Goal: Task Accomplishment & Management: Use online tool/utility

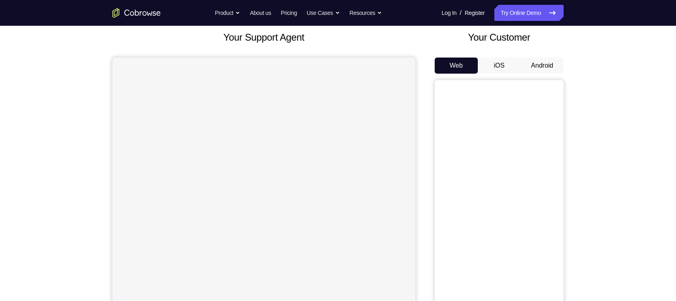
scroll to position [48, 0]
click at [550, 64] on button "Android" at bounding box center [542, 65] width 43 height 16
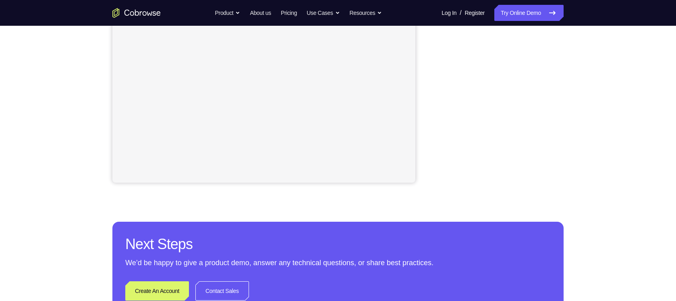
scroll to position [193, 0]
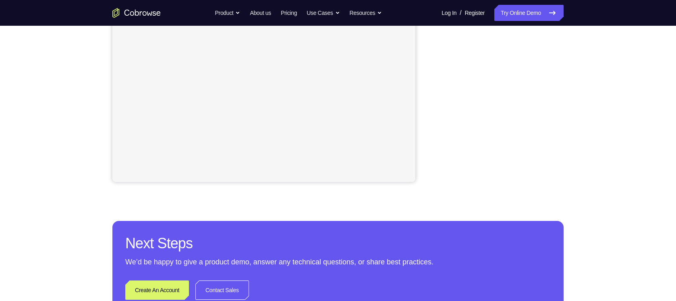
drag, startPoint x: 571, startPoint y: 115, endPoint x: 429, endPoint y: 145, distance: 144.5
click at [429, 145] on div "Your Support Agent Your Customer Web iOS Android" at bounding box center [337, 34] width 451 height 298
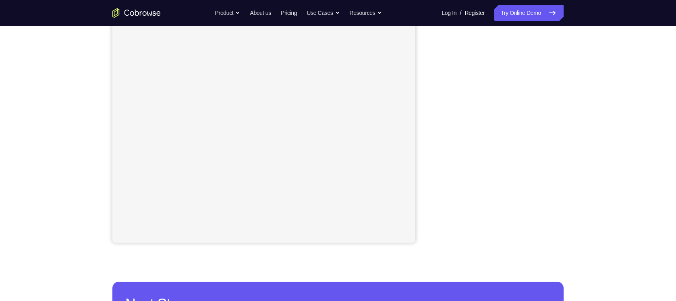
scroll to position [131, 0]
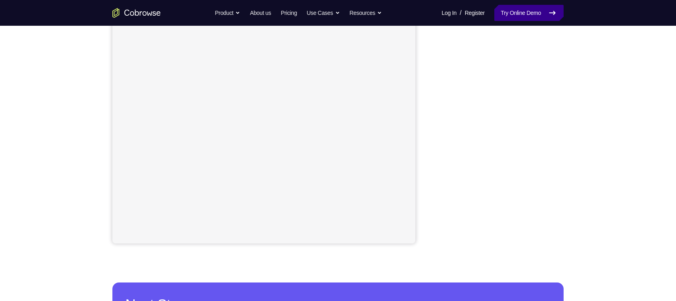
click at [523, 13] on link "Try Online Demo" at bounding box center [528, 13] width 69 height 16
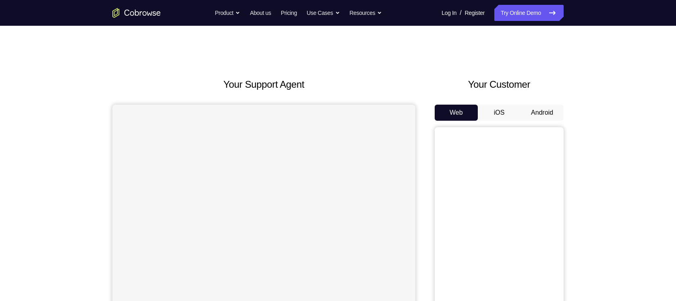
click at [534, 109] on button "Android" at bounding box center [542, 113] width 43 height 16
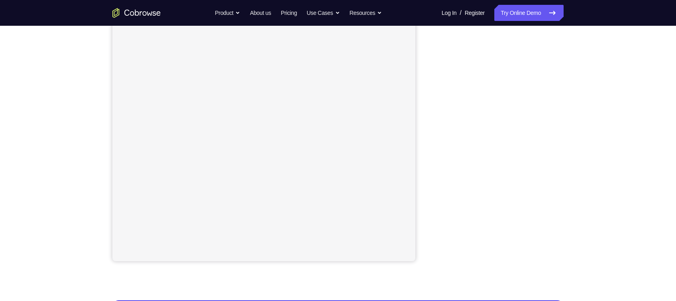
scroll to position [107, 0]
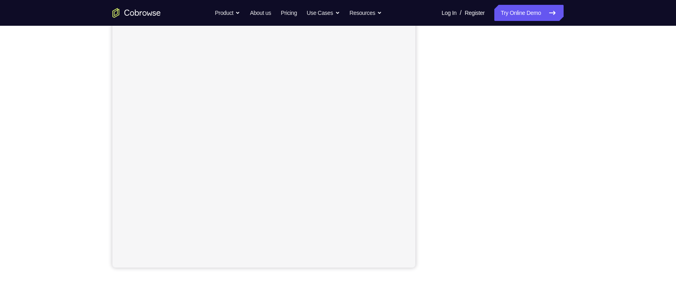
drag, startPoint x: 558, startPoint y: 127, endPoint x: 594, endPoint y: 170, distance: 55.5
click at [594, 170] on div "Your Support Agent Your Customer Web iOS Android Next Steps We’d be happy to gi…" at bounding box center [338, 184] width 516 height 531
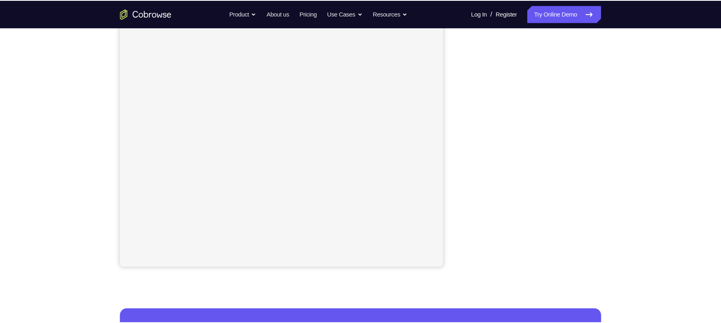
scroll to position [125, 0]
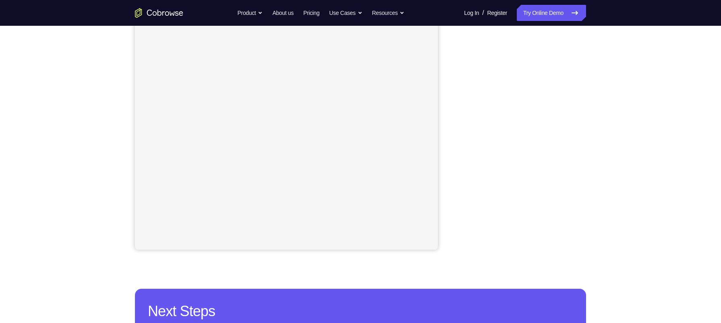
click at [610, 153] on div "Your Support Agent Your Customer Web iOS Android Next Steps We’d be happy to gi…" at bounding box center [361, 166] width 516 height 531
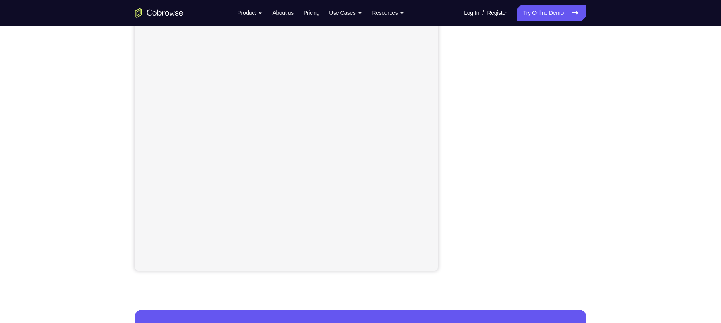
scroll to position [121, 0]
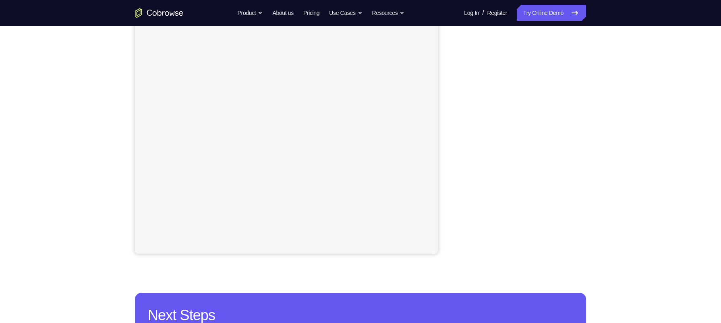
click at [593, 133] on div "Your Support Agent Your Customer Web iOS Android Next Steps We’d be happy to gi…" at bounding box center [361, 170] width 516 height 531
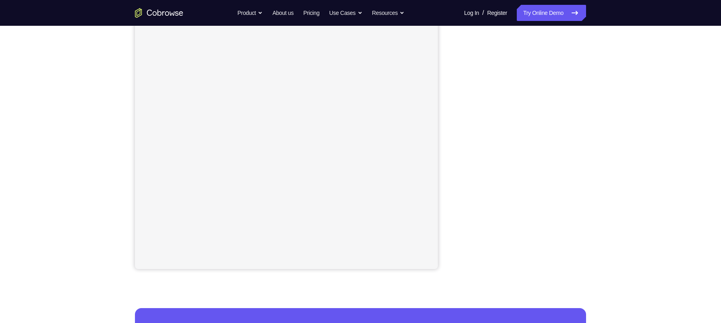
scroll to position [90, 0]
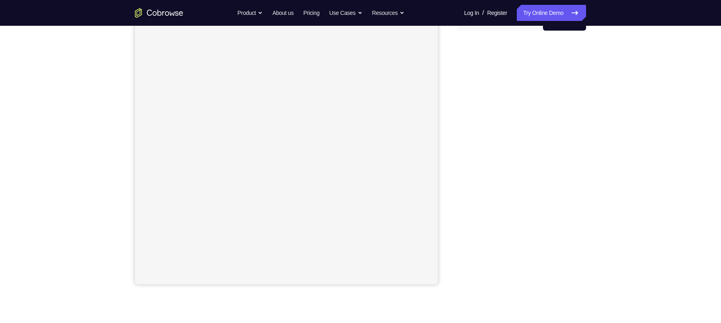
drag, startPoint x: 441, startPoint y: 115, endPoint x: 708, endPoint y: 178, distance: 274.8
click at [676, 178] on div "Your Support Agent Your Customer Web iOS Android Next Steps We’d be happy to gi…" at bounding box center [360, 201] width 721 height 531
